Goal: Information Seeking & Learning: Learn about a topic

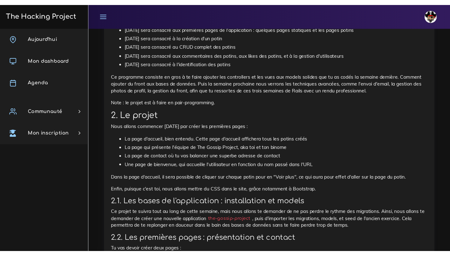
scroll to position [312, 0]
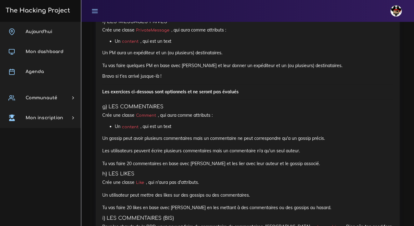
scroll to position [1332, 0]
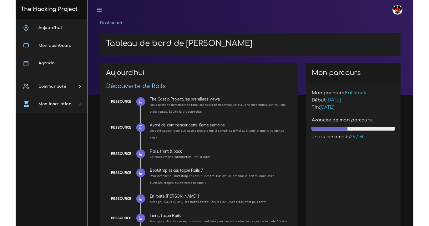
scroll to position [852, 0]
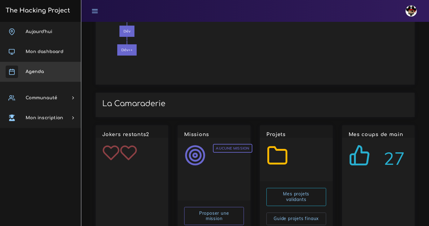
click at [42, 70] on span "Agenda" at bounding box center [35, 71] width 18 height 5
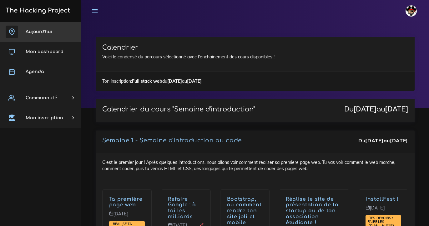
click at [53, 27] on link "Aujourd'hui" at bounding box center [40, 32] width 81 height 20
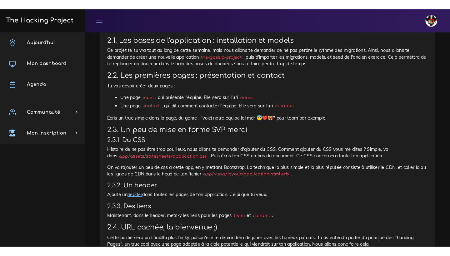
scroll to position [473, 0]
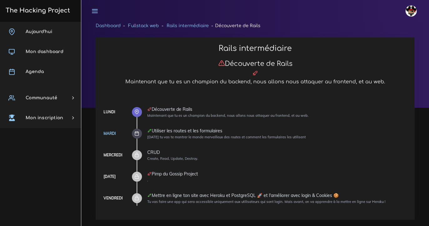
scroll to position [473, 0]
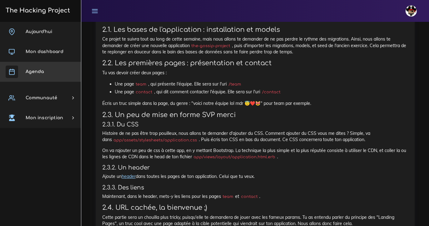
click at [43, 74] on link "Agenda" at bounding box center [40, 72] width 81 height 20
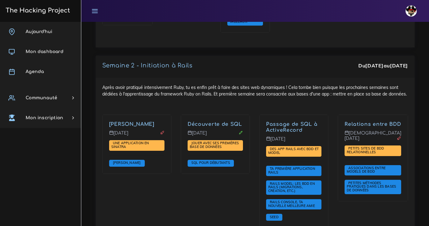
scroll to position [1108, 0]
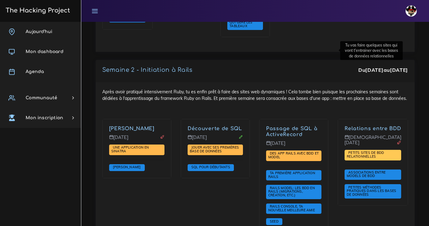
click at [345, 150] on span "Petits sites de BDD relationnelles" at bounding box center [373, 155] width 57 height 11
click at [347, 151] on span "Petits sites de BDD relationnelles" at bounding box center [365, 155] width 37 height 8
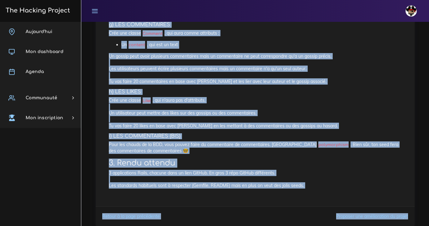
scroll to position [1201, 0]
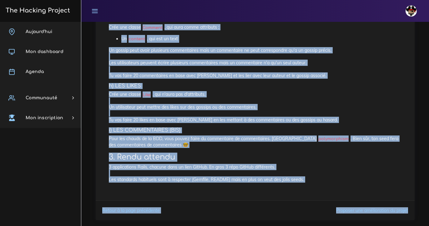
drag, startPoint x: 108, startPoint y: 100, endPoint x: 299, endPoint y: 168, distance: 202.8
drag, startPoint x: 299, startPoint y: 168, endPoint x: 272, endPoint y: 141, distance: 38.7
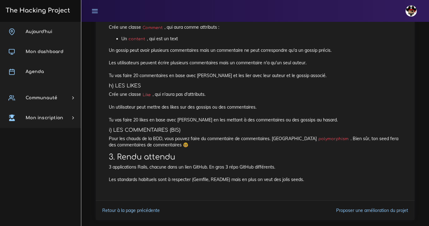
click at [204, 136] on p "Pour les chauds de la BDD, vous pouvez faire du commentaire de commentaires. In…" at bounding box center [255, 142] width 293 height 13
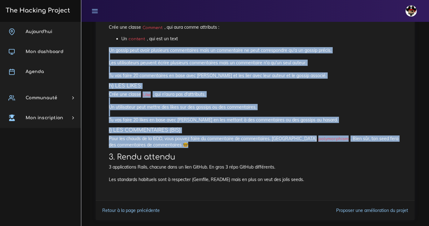
drag, startPoint x: 183, startPoint y: 133, endPoint x: 120, endPoint y: 46, distance: 107.9
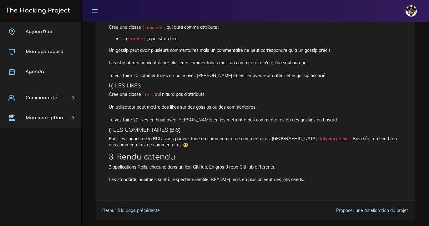
click at [195, 153] on h2 "3. Rendu attendu" at bounding box center [255, 157] width 293 height 9
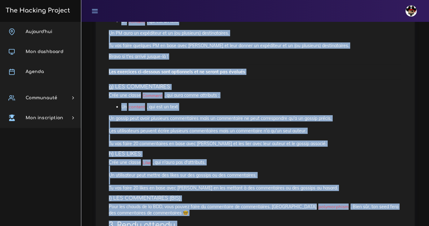
scroll to position [1135, 0]
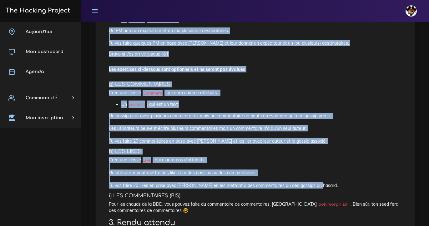
drag, startPoint x: 108, startPoint y: 123, endPoint x: 333, endPoint y: 172, distance: 230.5
copy div "2.3. The Gossip Project 2.3.1 Le pitch Allez, on va poser les bases de notre fa…"
click at [183, 101] on li "Un content , qui est un text" at bounding box center [261, 105] width 280 height 8
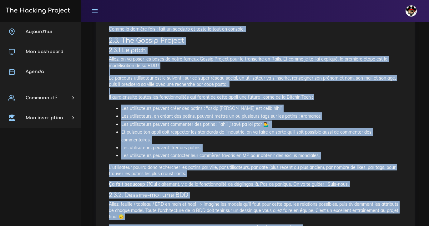
scroll to position [611, 0]
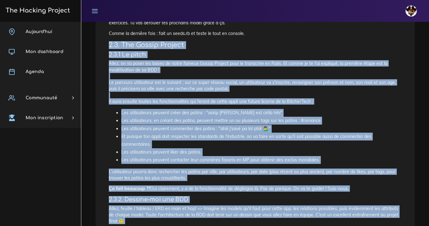
drag, startPoint x: 314, startPoint y: 109, endPoint x: 107, endPoint y: 38, distance: 218.7
click at [107, 38] on div "Petits sites de BDD relationnelles Tu vas faire quelques sites qui vont t'entra…" at bounding box center [255, 123] width 306 height 1323
copy div "2.3. The Gossip Project 2.3.1 Le pitch Allez, on va poser les bases de notre fa…"
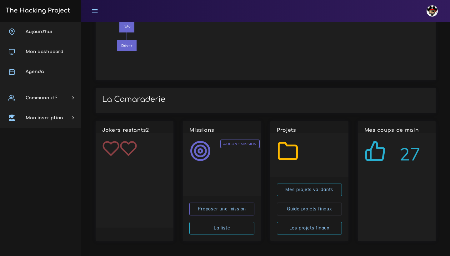
scroll to position [852, 0]
click at [48, 34] on link "Aujourd'hui" at bounding box center [40, 32] width 81 height 20
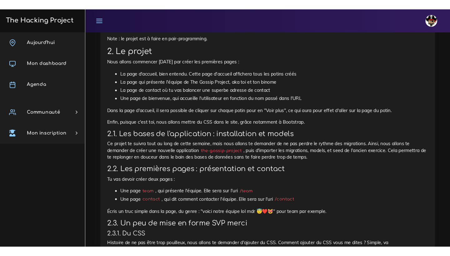
scroll to position [385, 0]
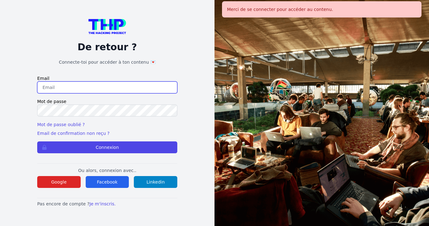
type input "[EMAIL_ADDRESS][DOMAIN_NAME]"
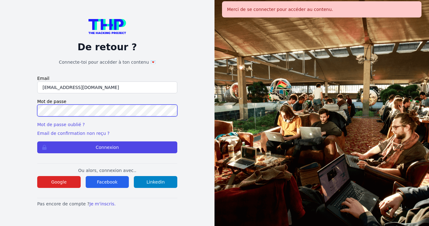
click at [107, 148] on button "Connexion" at bounding box center [107, 148] width 140 height 12
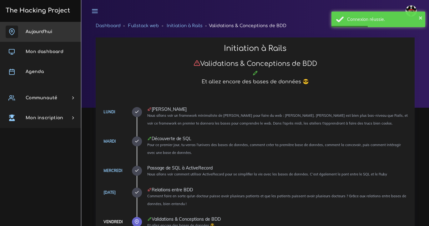
click at [49, 32] on span "Aujourd'hui" at bounding box center [39, 31] width 27 height 5
